Goal: Navigation & Orientation: Find specific page/section

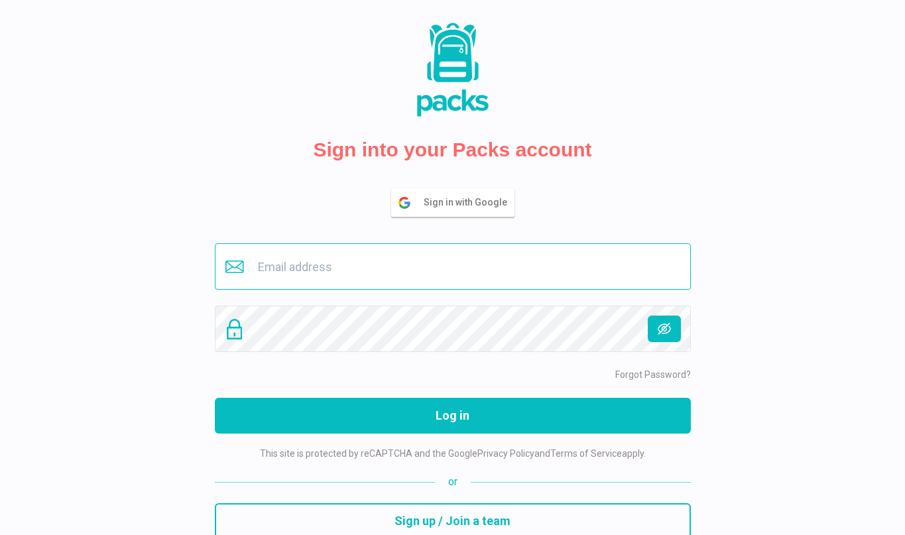
type input "[EMAIL_ADDRESS][DOMAIN_NAME]"
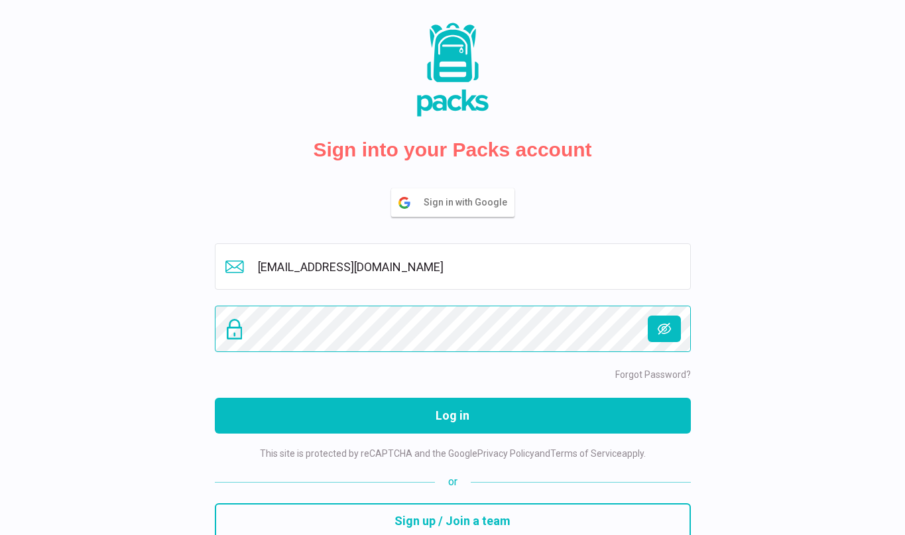
click at [452, 416] on button "Log in" at bounding box center [453, 416] width 476 height 36
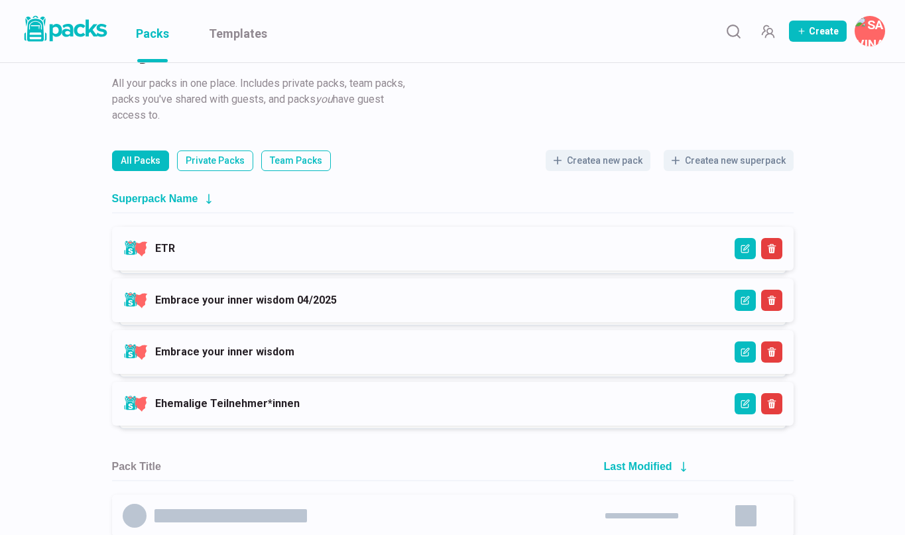
scroll to position [64, 0]
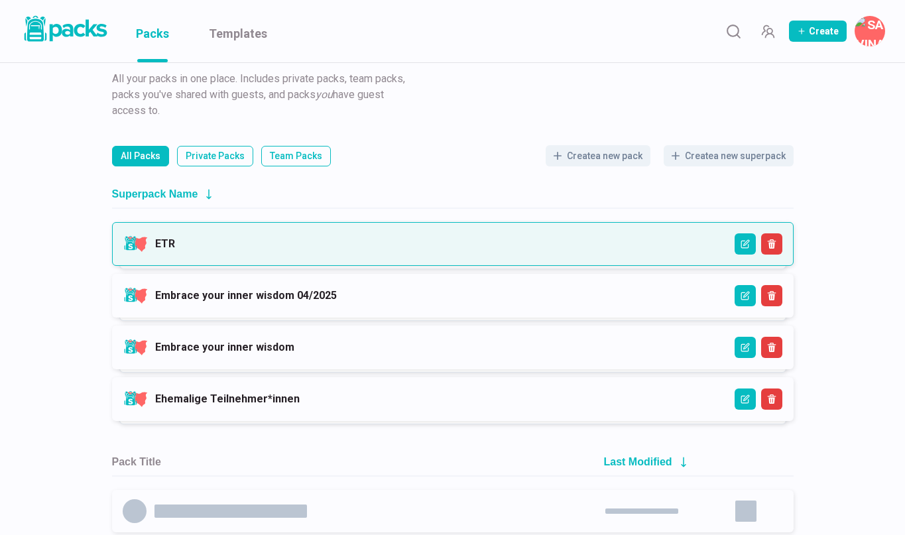
click at [175, 250] on link "ETR" at bounding box center [165, 243] width 20 height 13
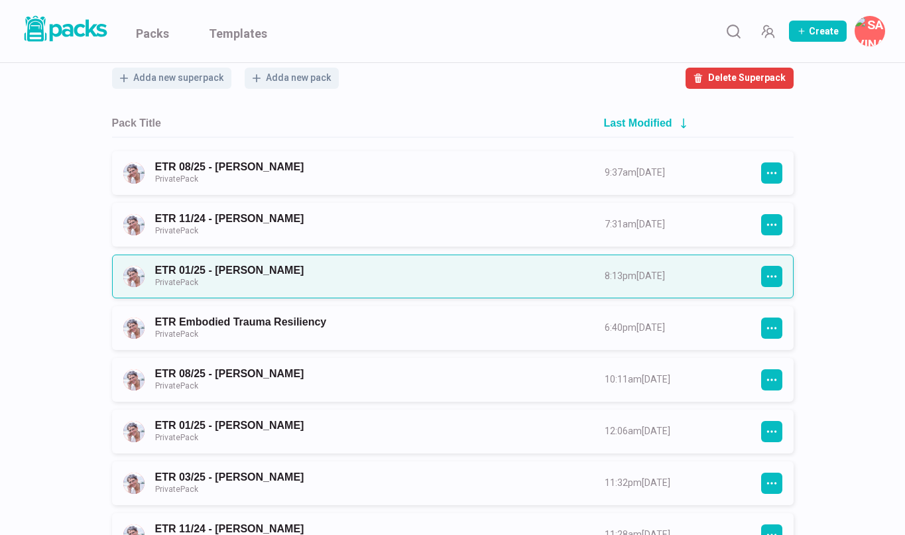
scroll to position [109, 0]
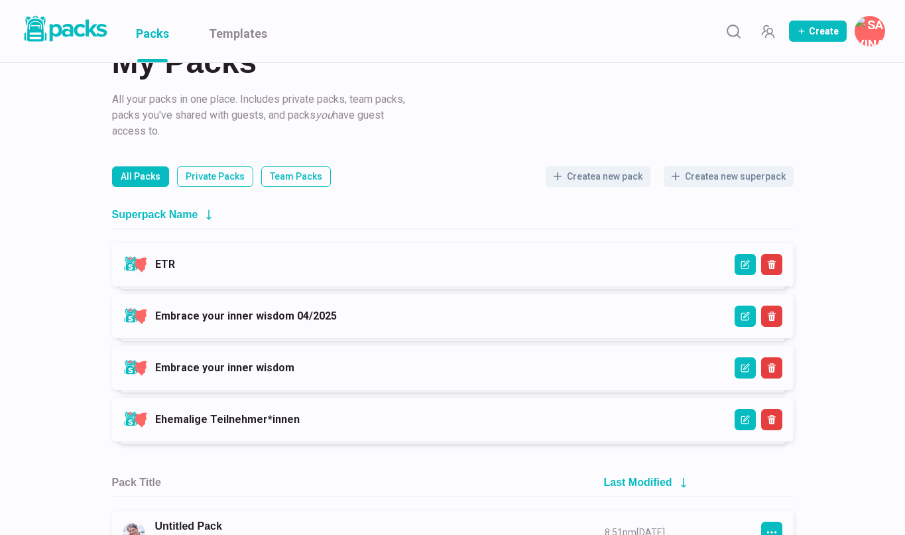
scroll to position [88, 0]
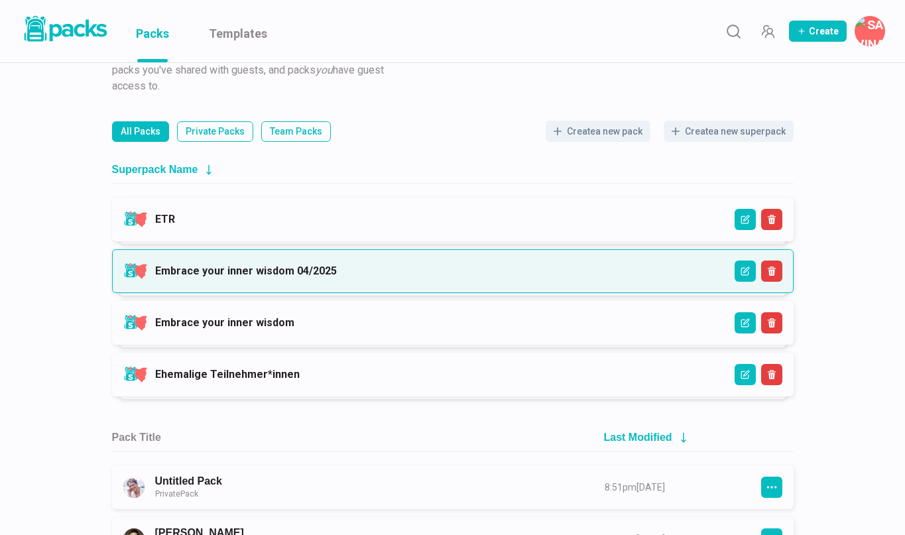
click at [170, 277] on link "Embrace your inner wisdom 04/2025" at bounding box center [246, 271] width 182 height 13
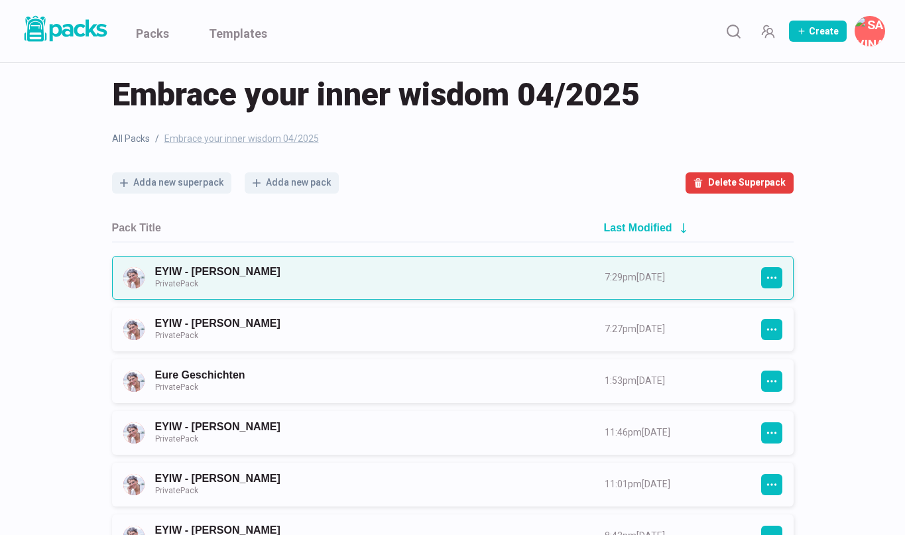
scroll to position [25, 0]
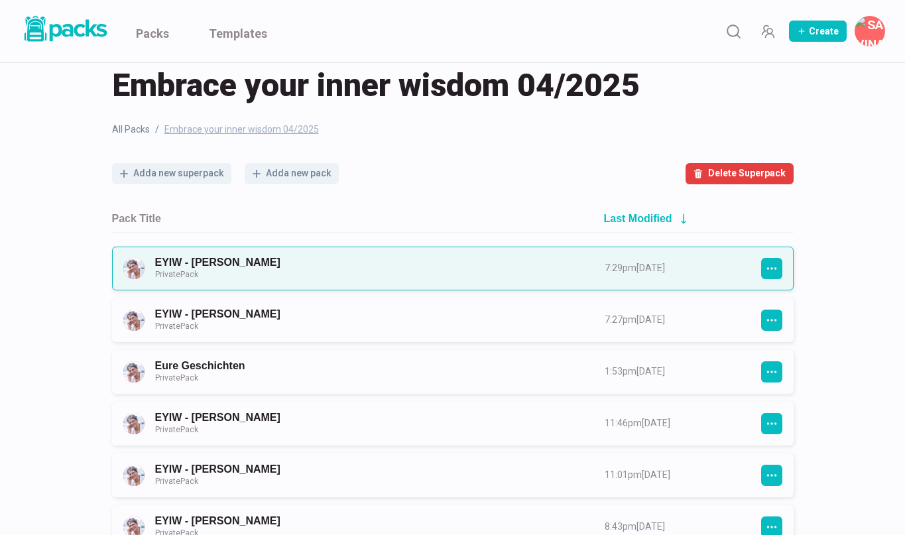
click at [392, 259] on link "EYIW - [PERSON_NAME] Private Pack" at bounding box center [368, 268] width 426 height 25
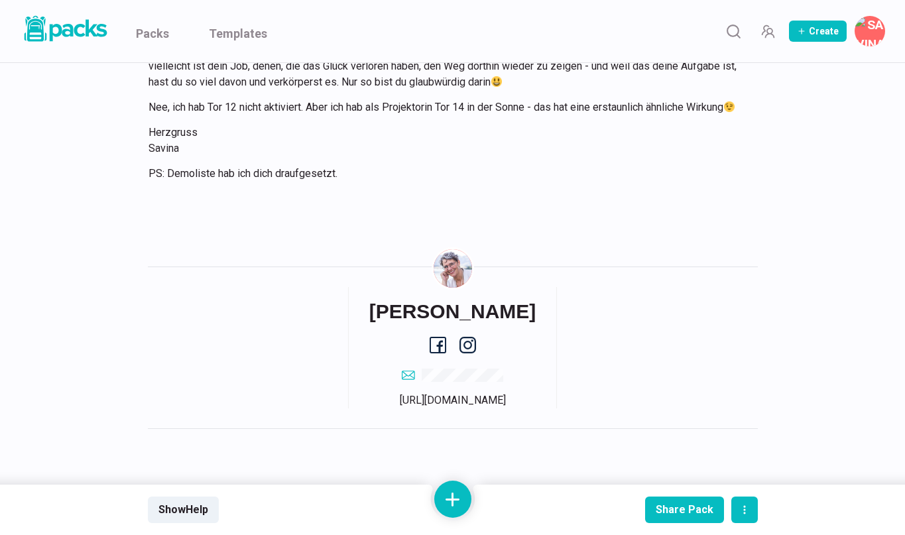
scroll to position [3600, 0]
